Goal: Information Seeking & Learning: Learn about a topic

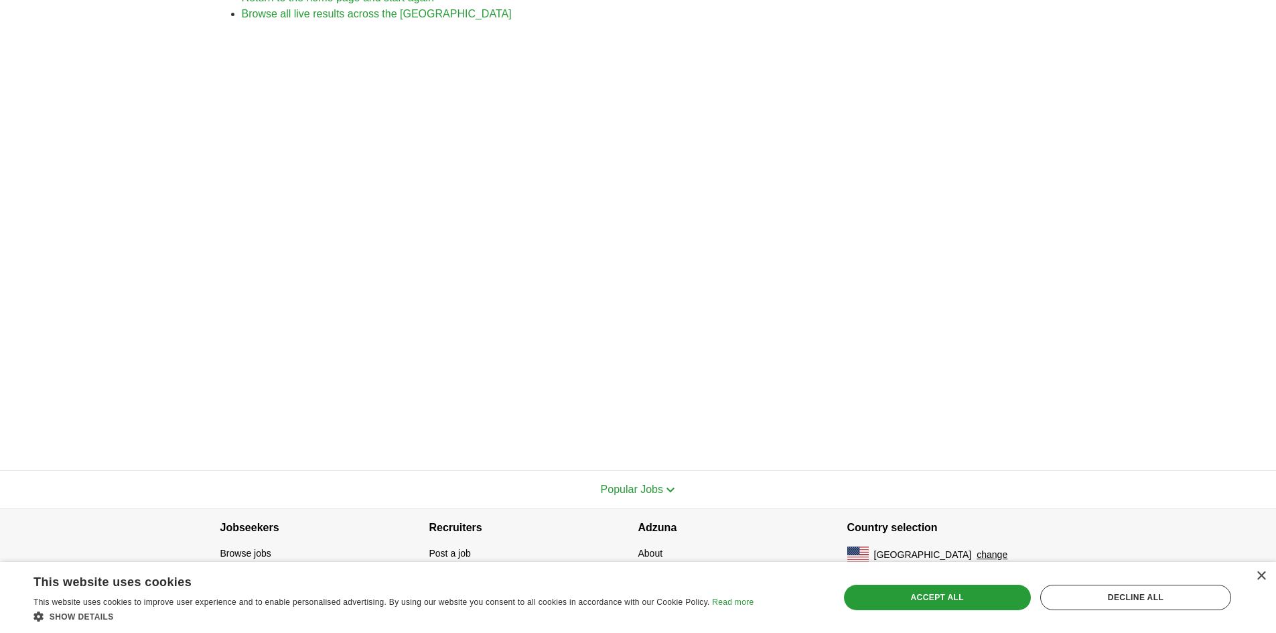
scroll to position [232, 0]
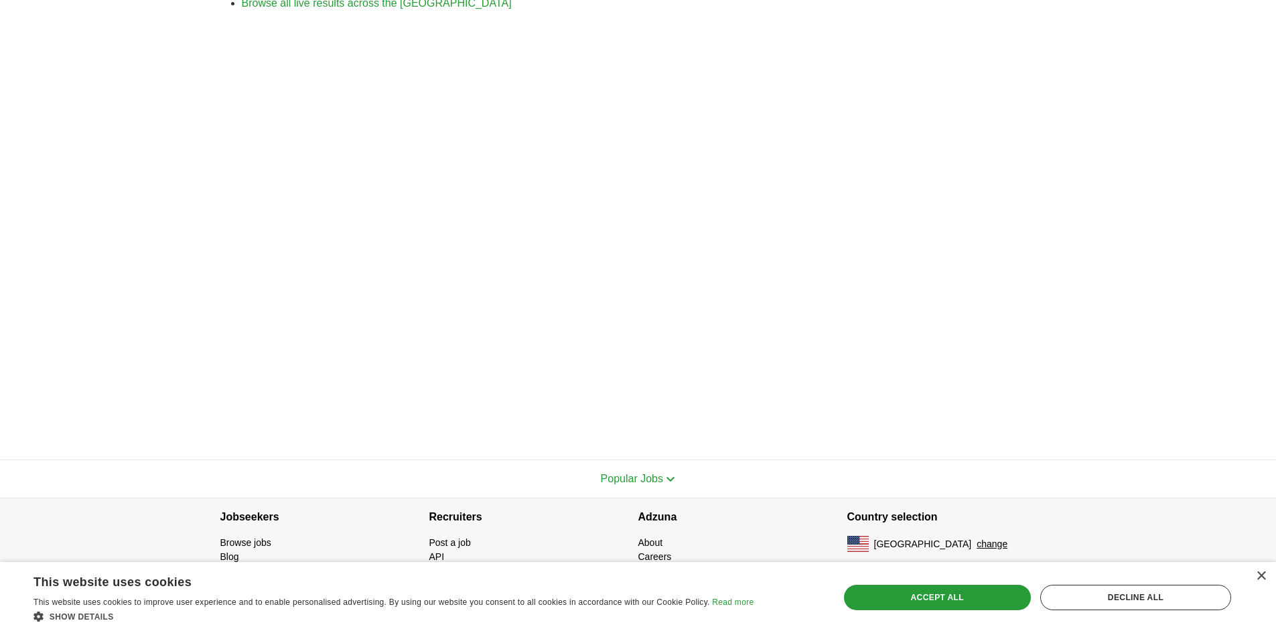
click at [639, 481] on span "Popular Jobs" at bounding box center [632, 478] width 62 height 11
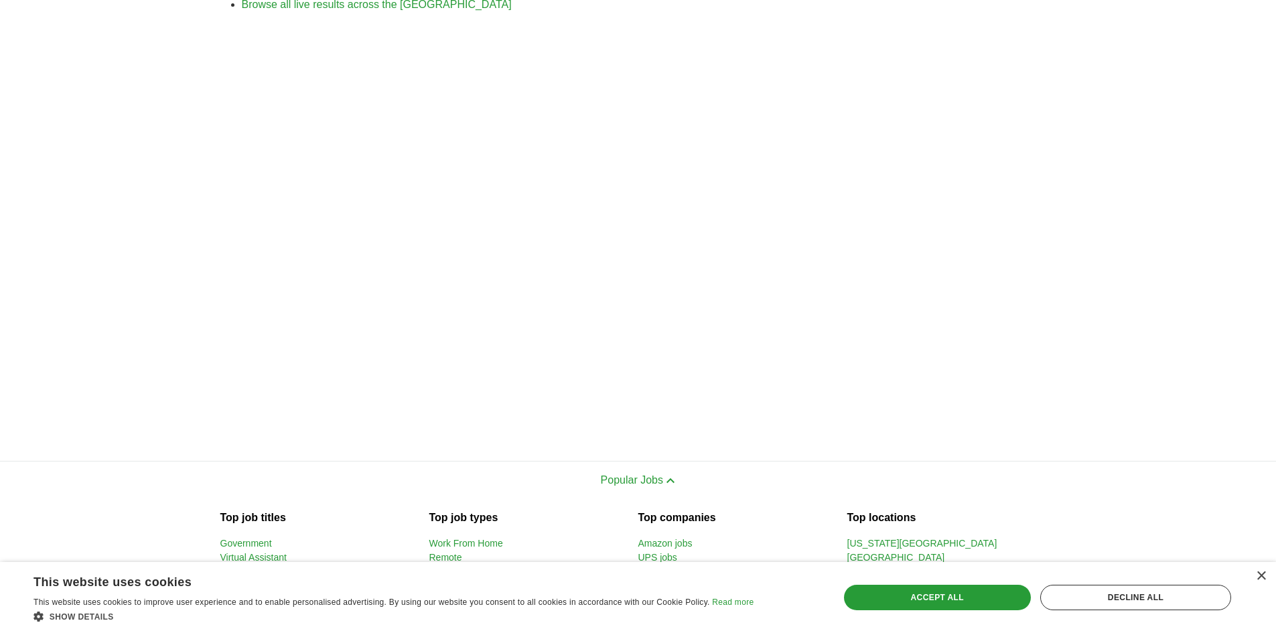
scroll to position [431, 0]
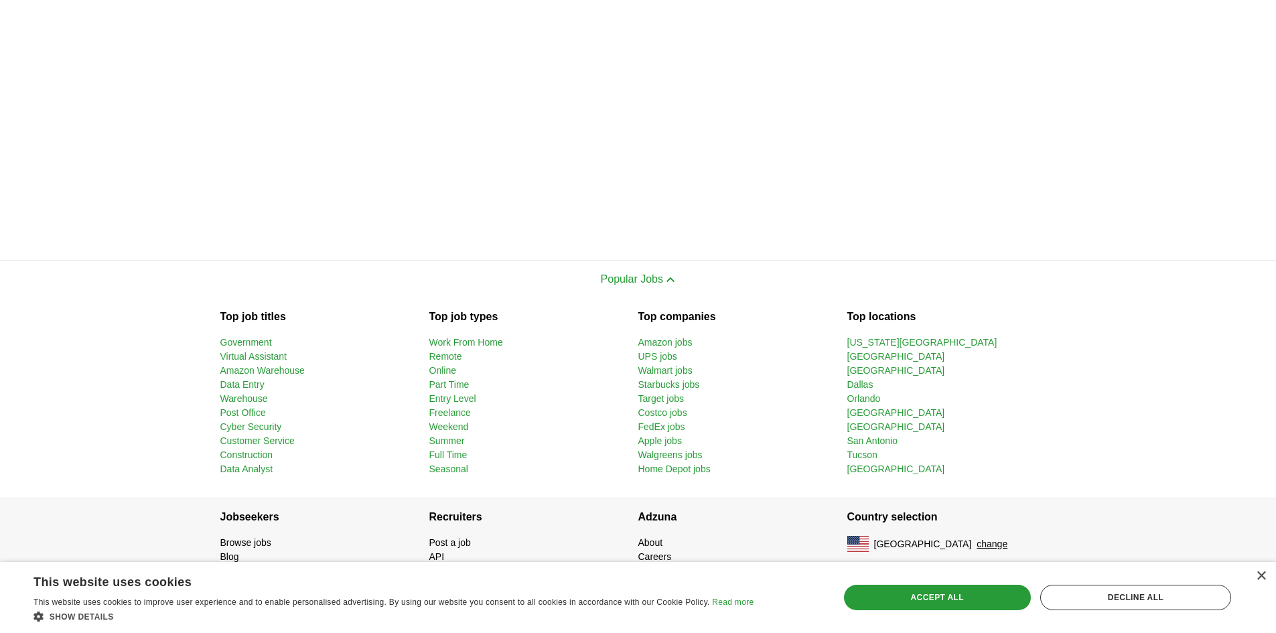
click at [80, 323] on section "Popular Jobs Top job titles Government Virtual Assistant Amazon Warehouse Data …" at bounding box center [638, 379] width 1276 height 238
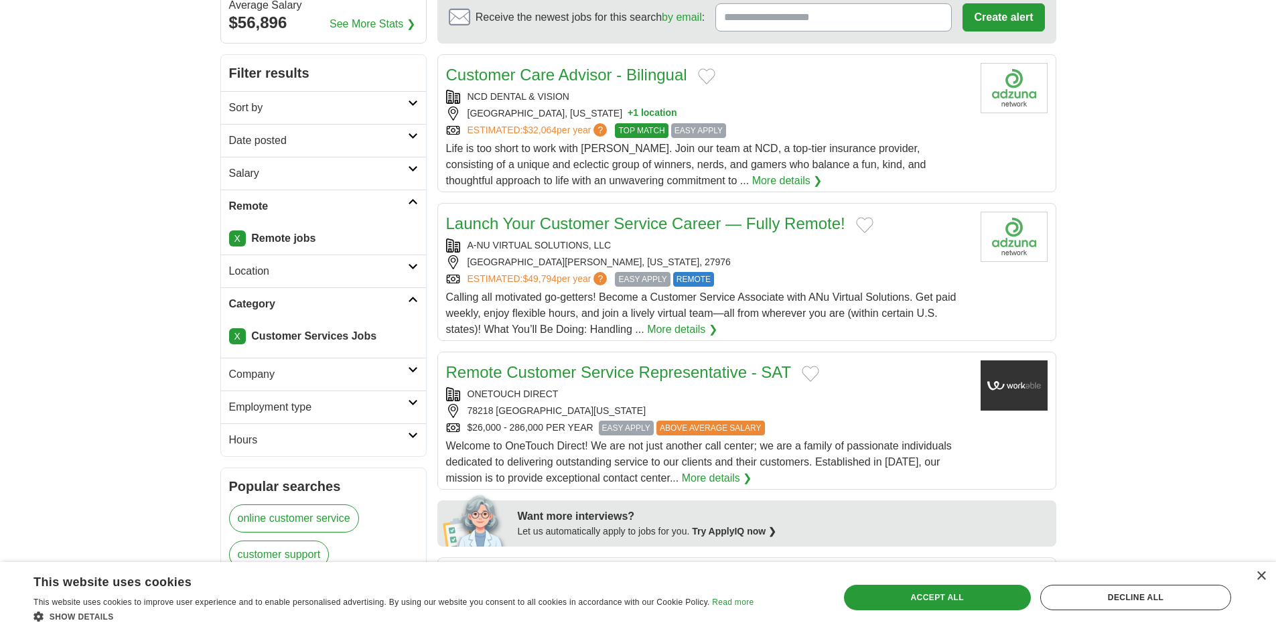
scroll to position [201, 0]
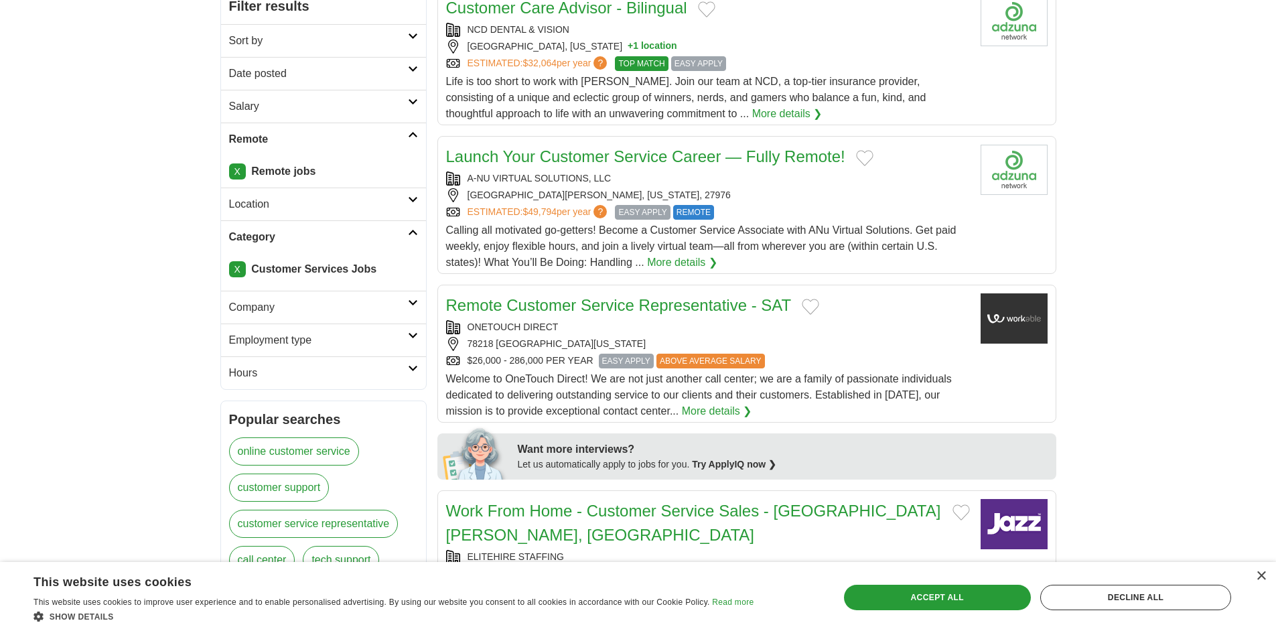
click at [652, 307] on link "Remote Customer Service Representative - SAT" at bounding box center [619, 305] width 346 height 18
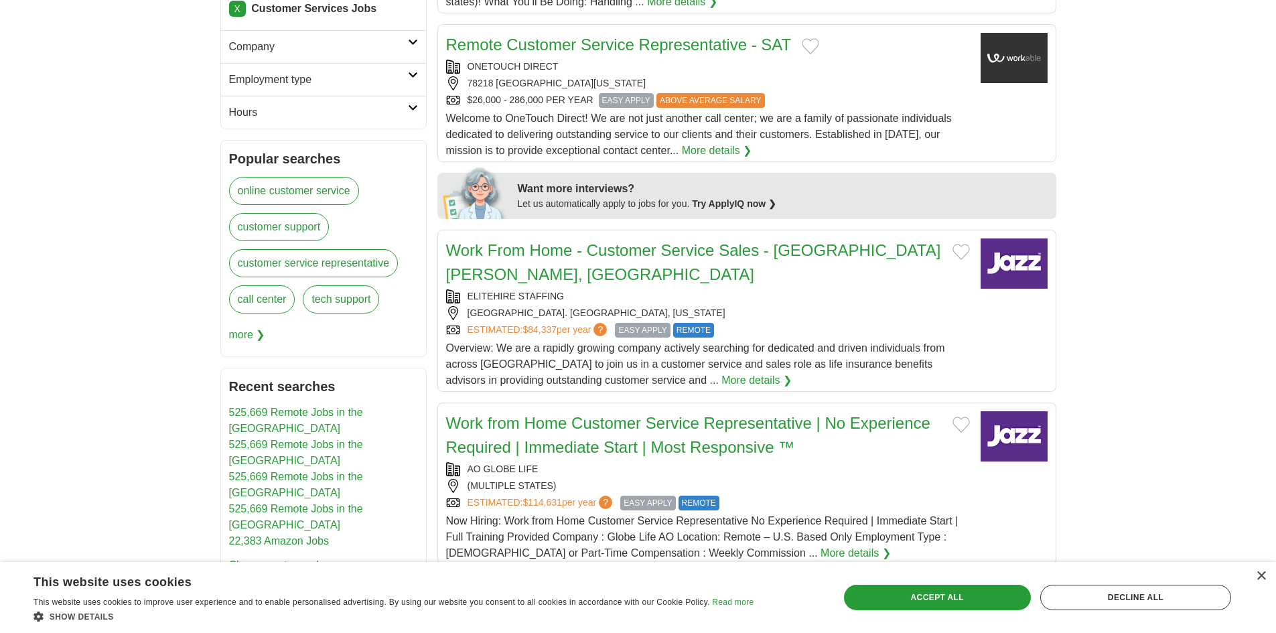
scroll to position [536, 0]
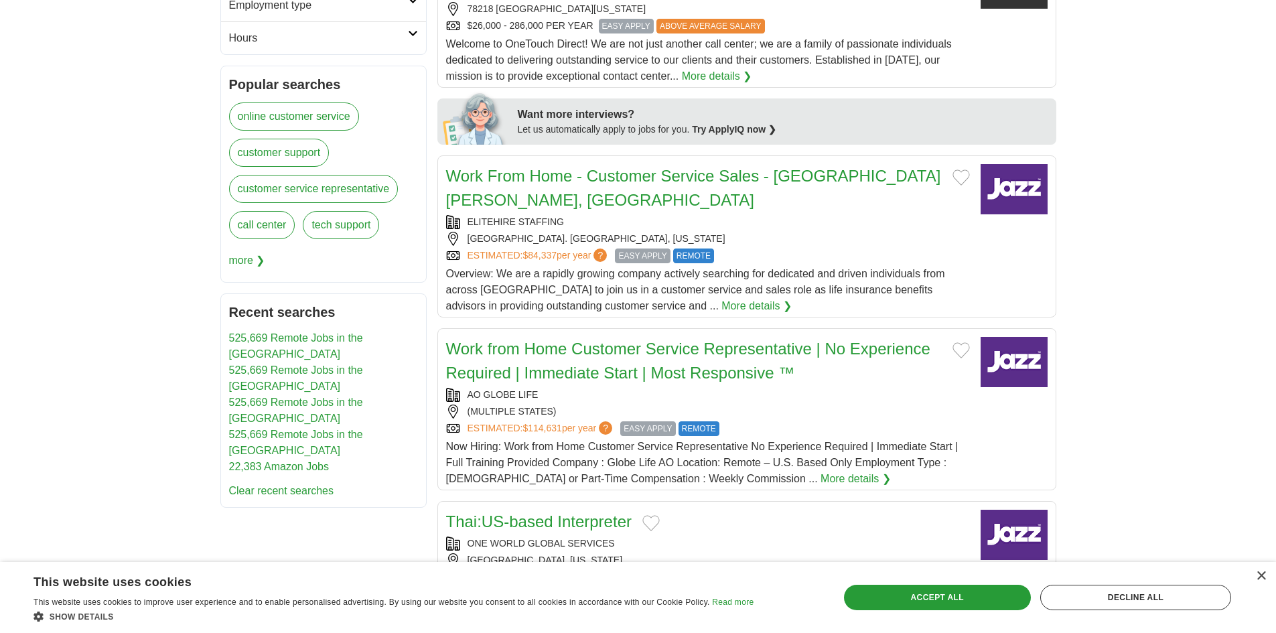
click at [629, 338] on h2 "Work from Home Customer Service Representative | No Experience Required | Immed…" at bounding box center [694, 361] width 496 height 48
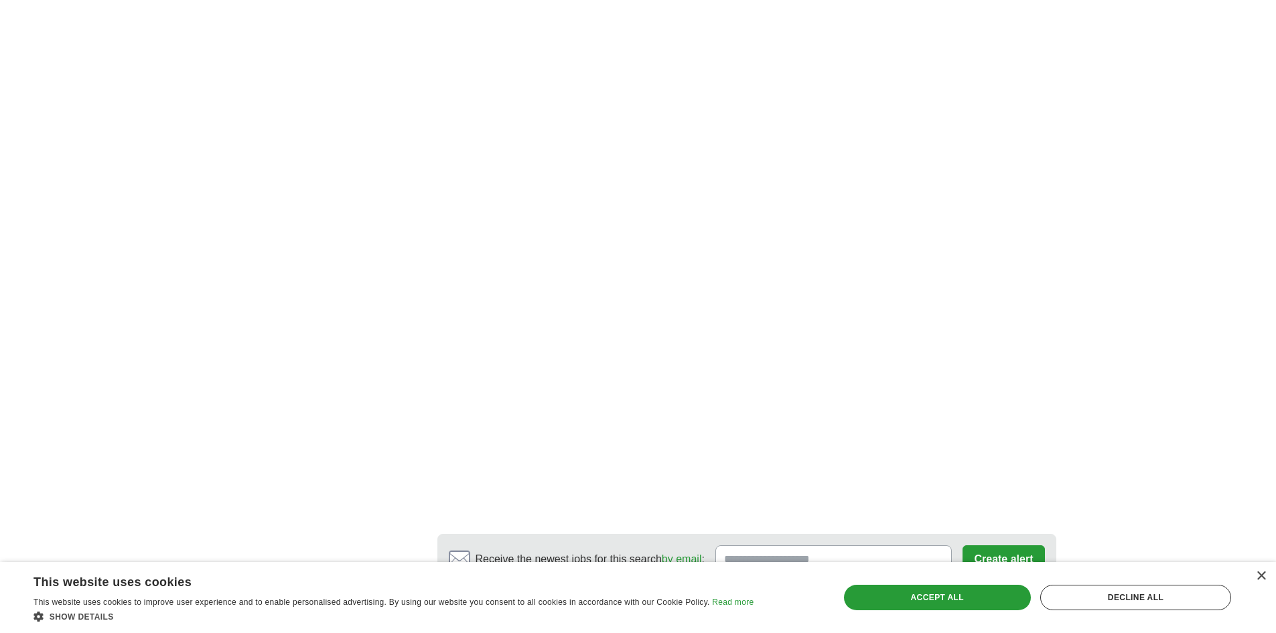
scroll to position [2344, 0]
